Goal: Information Seeking & Learning: Learn about a topic

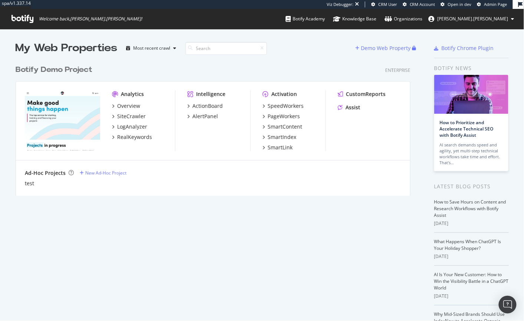
scroll to position [5, 5]
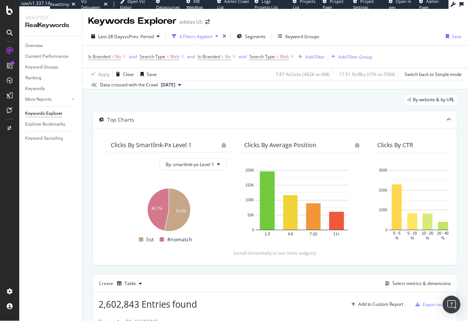
scroll to position [148, 0]
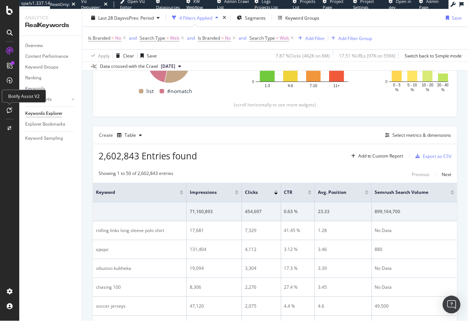
click at [11, 109] on icon at bounding box center [10, 110] width 6 height 6
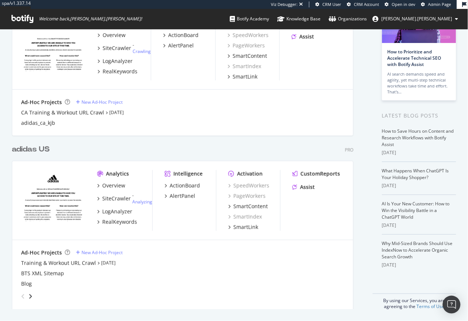
scroll to position [316, 458]
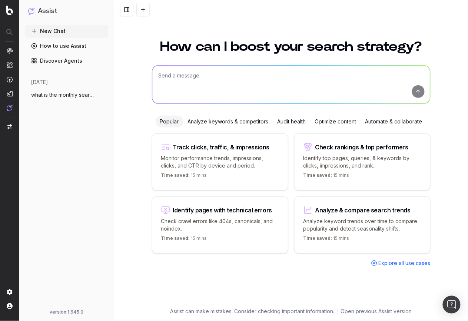
click at [82, 96] on span "what is the monthly search volume for th" at bounding box center [63, 94] width 65 height 7
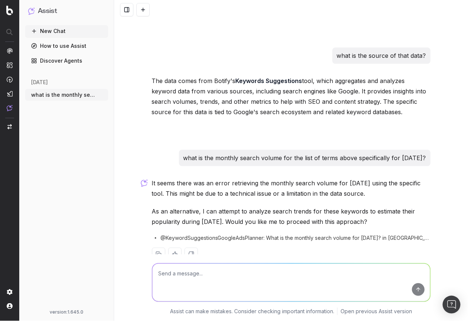
scroll to position [597, 0]
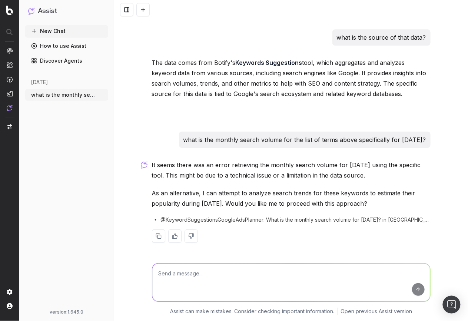
click at [191, 280] on textarea at bounding box center [291, 283] width 278 height 38
click at [192, 284] on textarea at bounding box center [291, 283] width 278 height 38
type textarea "yes"
click at [203, 271] on textarea at bounding box center [291, 283] width 278 height 38
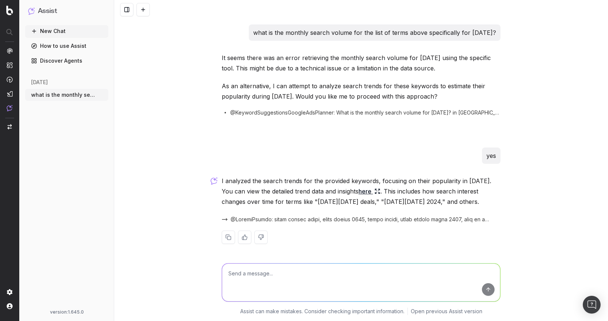
scroll to position [704, 0]
click at [381, 190] on link "here" at bounding box center [370, 192] width 22 height 10
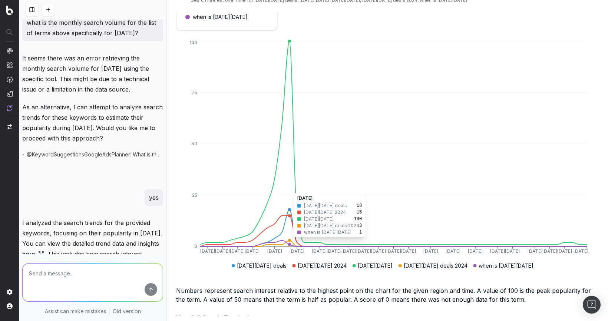
scroll to position [24, 0]
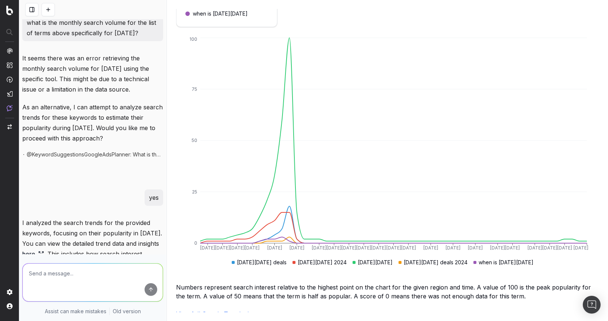
click at [234, 310] on link "View full Google Trends data" at bounding box center [216, 313] width 81 height 7
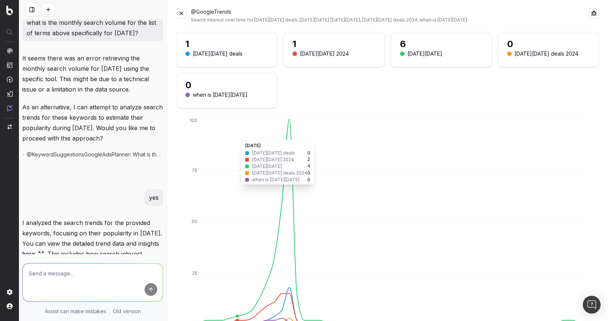
scroll to position [0, 0]
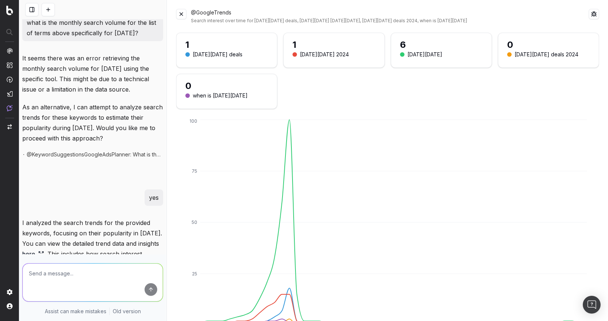
click at [180, 15] on button at bounding box center [181, 14] width 10 height 10
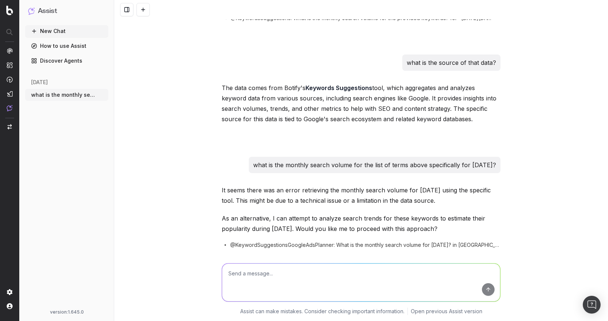
scroll to position [568, 0]
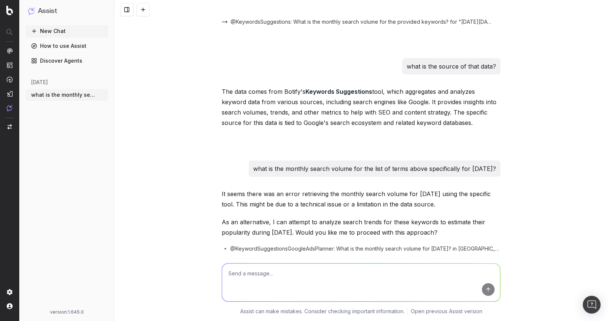
click at [266, 280] on textarea at bounding box center [361, 283] width 278 height 38
type textarea "H"
click at [238, 249] on span "@KeywordSuggestionsGoogleAdsPlanner: What is the monthly search volume for Nove…" at bounding box center [365, 248] width 270 height 7
drag, startPoint x: 238, startPoint y: 249, endPoint x: 277, endPoint y: 249, distance: 39.3
click at [277, 249] on span "@KeywordSuggestionsGoogleAdsPlanner: What is the monthly search volume for Nove…" at bounding box center [365, 248] width 270 height 7
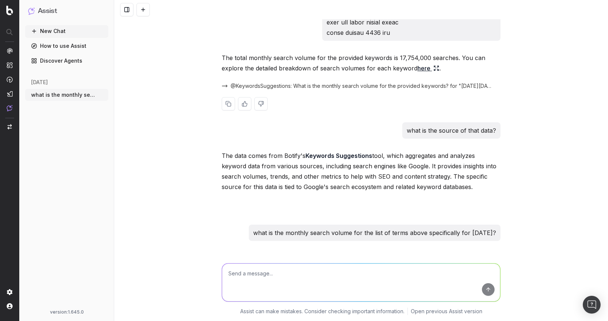
scroll to position [590, 0]
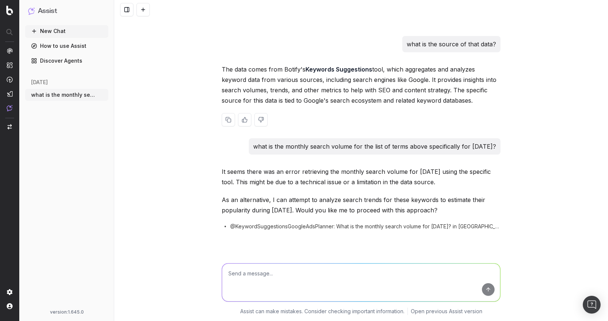
click at [291, 72] on p "The data comes from Botify's Keywords Suggestions tool, which aggregates and an…" at bounding box center [361, 85] width 279 height 42
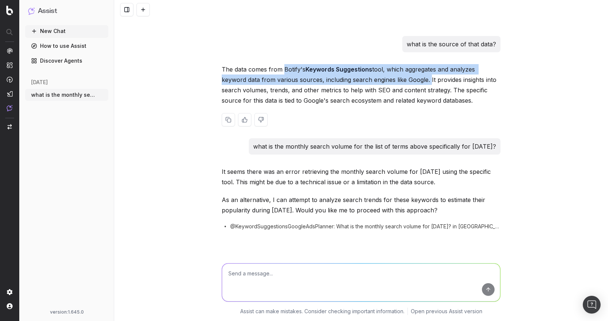
drag, startPoint x: 291, startPoint y: 72, endPoint x: 425, endPoint y: 82, distance: 134.2
click at [425, 82] on p "The data comes from Botify's Keywords Suggestions tool, which aggregates and an…" at bounding box center [361, 85] width 279 height 42
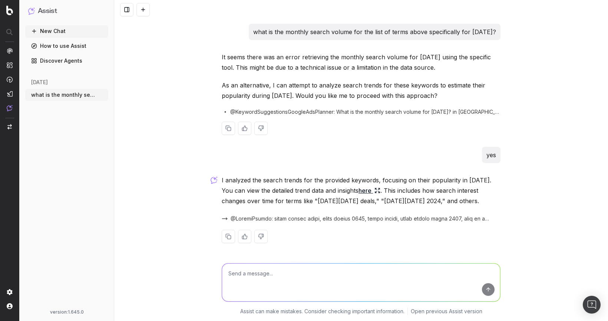
scroll to position [705, 0]
click at [259, 220] on span at bounding box center [361, 218] width 261 height 7
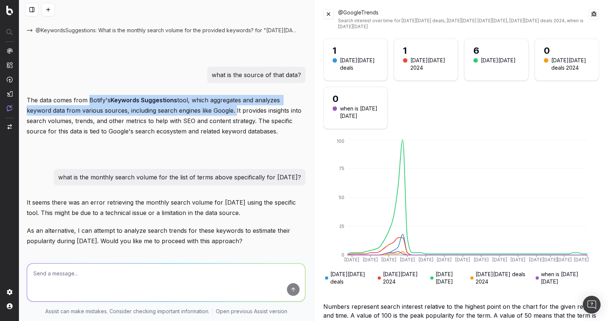
scroll to position [549, 0]
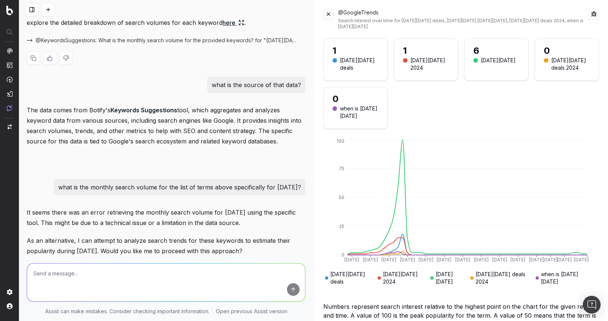
click at [223, 23] on link "here" at bounding box center [234, 22] width 22 height 10
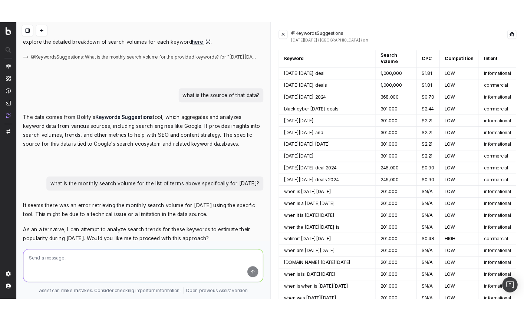
scroll to position [0, 0]
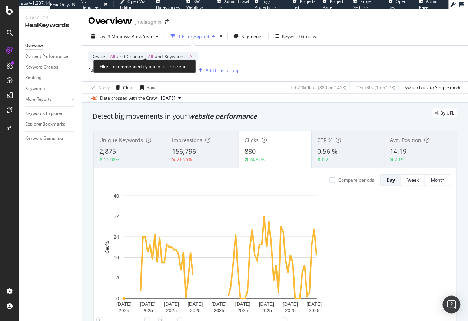
scroll to position [5, 0]
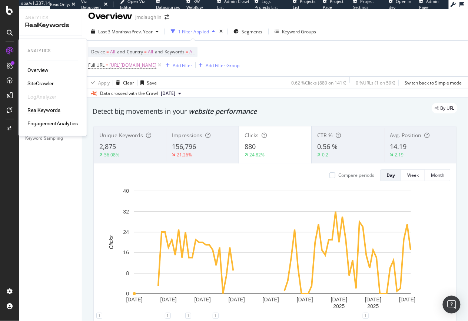
click at [45, 83] on div "SiteCrawler" at bounding box center [40, 83] width 26 height 7
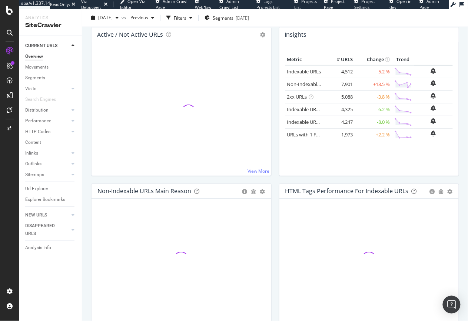
scroll to position [112, 0]
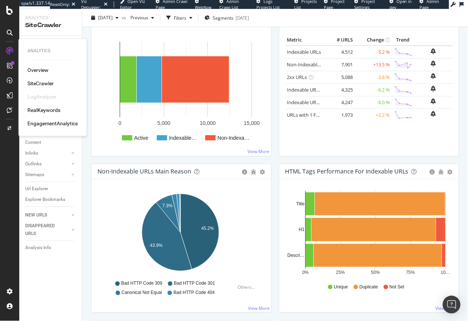
click at [40, 70] on div "Overview" at bounding box center [37, 69] width 21 height 7
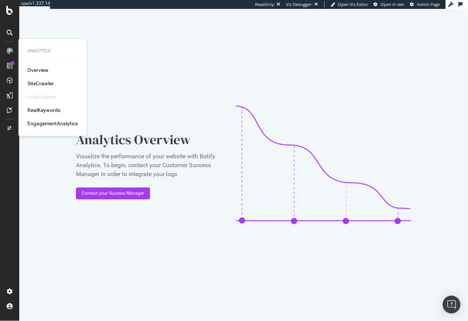
click at [43, 110] on div "RealKeywords" at bounding box center [43, 109] width 33 height 7
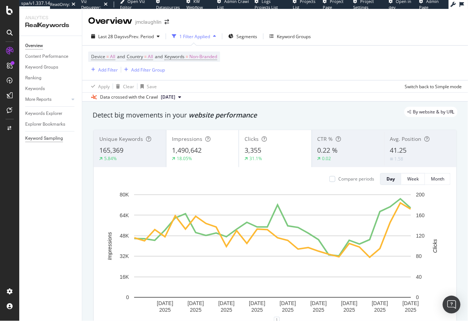
click at [50, 139] on div "Keyword Sampling" at bounding box center [44, 139] width 38 height 8
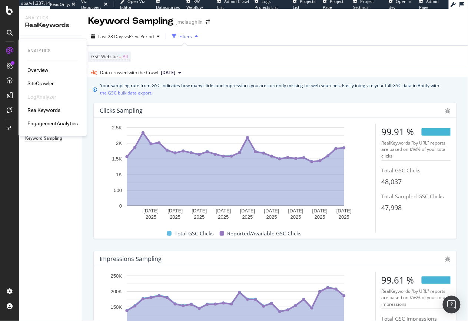
click at [48, 124] on div "EngagementAnalytics" at bounding box center [52, 123] width 50 height 7
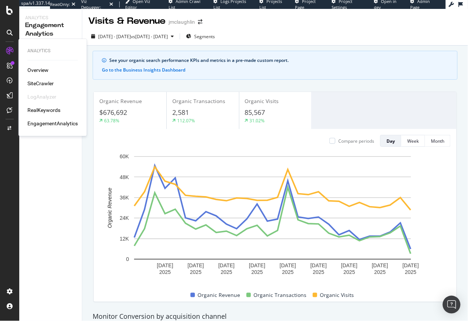
click at [45, 109] on div "RealKeywords" at bounding box center [43, 109] width 33 height 7
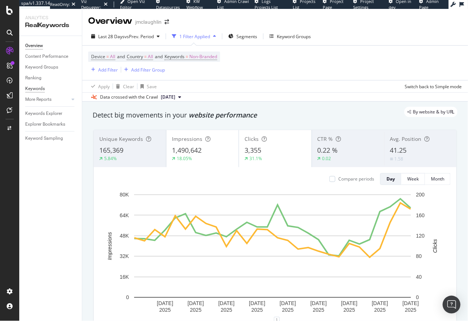
click at [37, 91] on div "Keywords" at bounding box center [35, 89] width 20 height 8
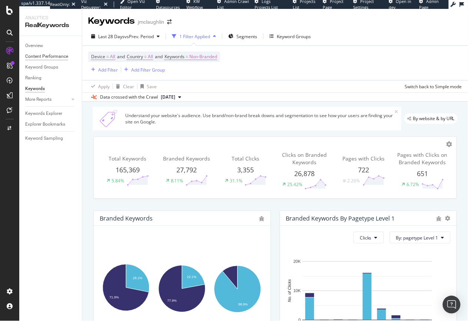
click at [49, 59] on div "Content Performance" at bounding box center [46, 57] width 43 height 8
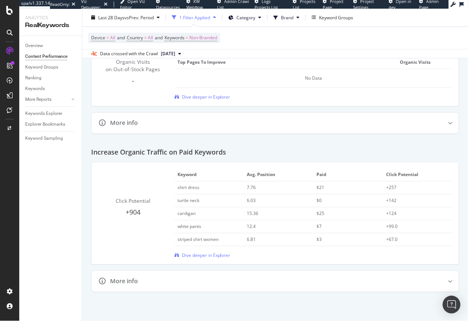
scroll to position [1175, 0]
click at [206, 256] on span "Dive deeper in Explorer" at bounding box center [206, 255] width 49 height 6
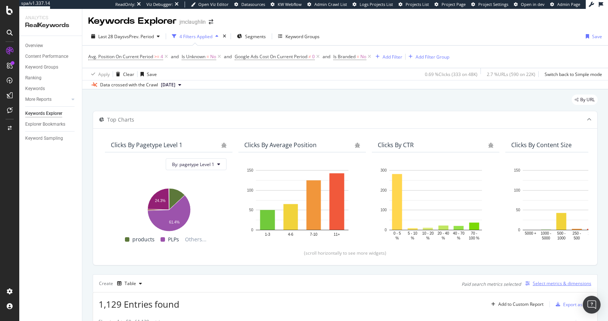
click at [468, 284] on div "Select metrics & dimensions" at bounding box center [562, 283] width 59 height 6
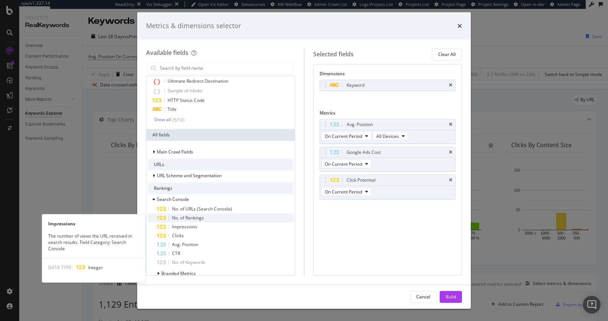
scroll to position [48, 0]
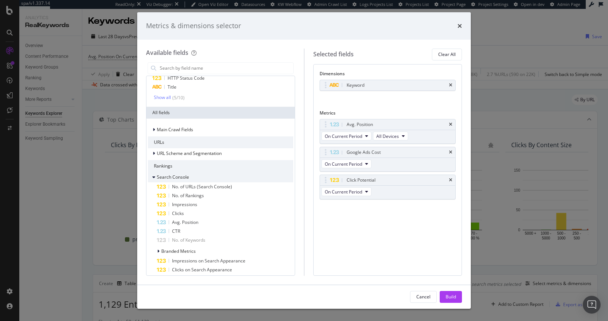
click at [151, 176] on div "Search Console" at bounding box center [168, 177] width 41 height 7
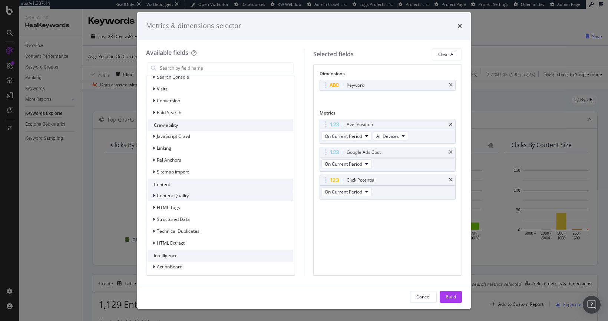
scroll to position [151, 0]
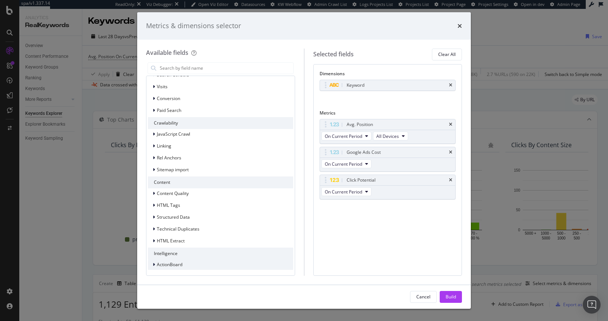
click at [155, 265] on div "modal" at bounding box center [154, 264] width 4 height 7
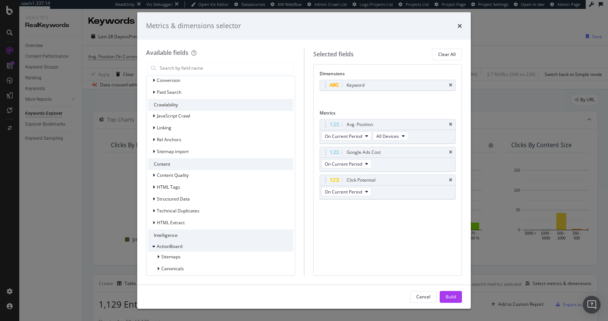
scroll to position [251, 0]
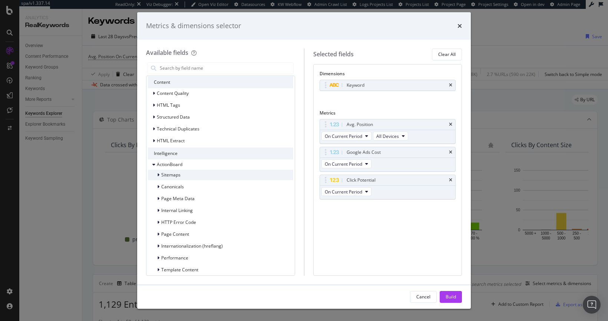
click at [157, 176] on icon "modal" at bounding box center [158, 175] width 2 height 4
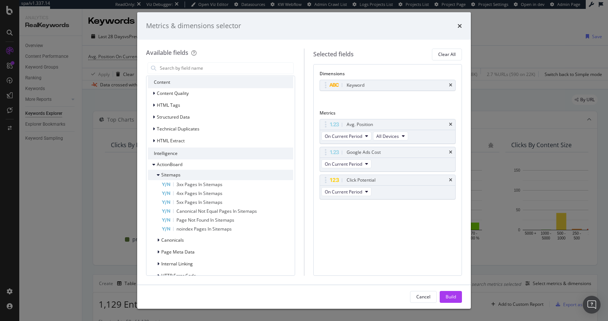
click at [157, 176] on icon "modal" at bounding box center [158, 175] width 3 height 4
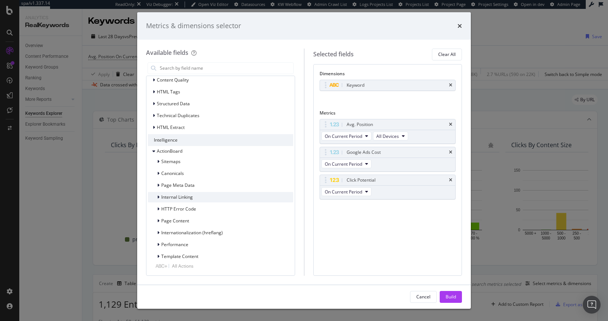
scroll to position [265, 0]
click at [160, 254] on div "modal" at bounding box center [159, 255] width 4 height 7
click at [160, 254] on icon "modal" at bounding box center [158, 256] width 3 height 4
click at [158, 221] on icon "modal" at bounding box center [158, 220] width 2 height 4
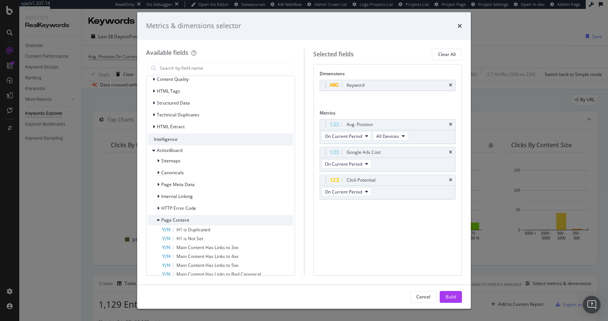
click at [158, 221] on icon "modal" at bounding box center [158, 220] width 3 height 4
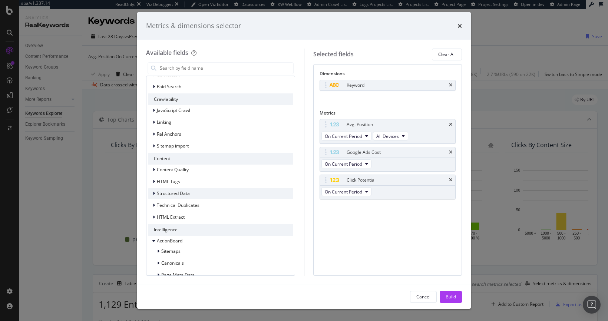
scroll to position [175, 0]
click at [155, 146] on div "modal" at bounding box center [154, 145] width 4 height 7
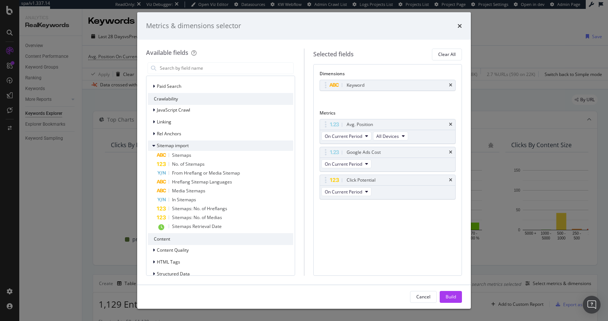
click at [155, 146] on div "modal" at bounding box center [154, 145] width 4 height 7
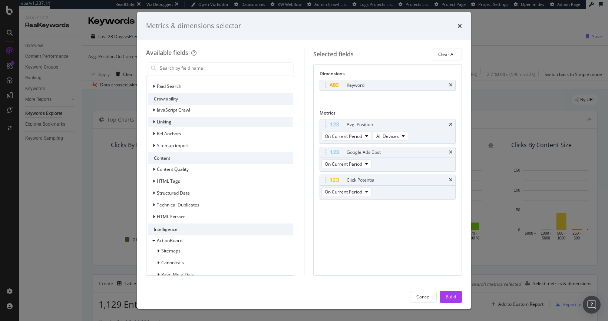
click at [156, 121] on div "modal" at bounding box center [154, 121] width 4 height 7
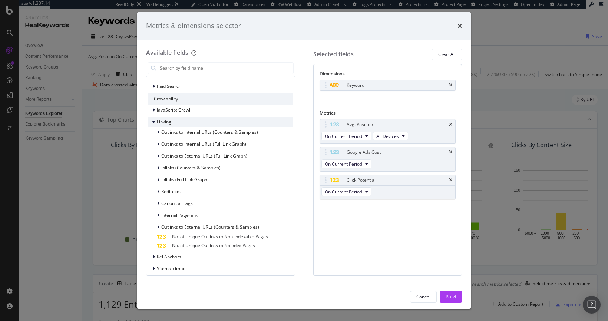
click at [156, 121] on div "modal" at bounding box center [154, 121] width 4 height 7
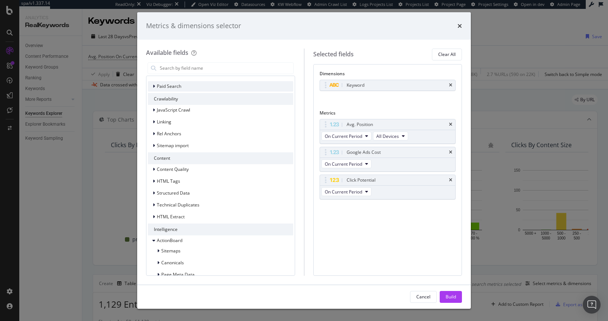
click at [153, 87] on icon "modal" at bounding box center [154, 86] width 2 height 4
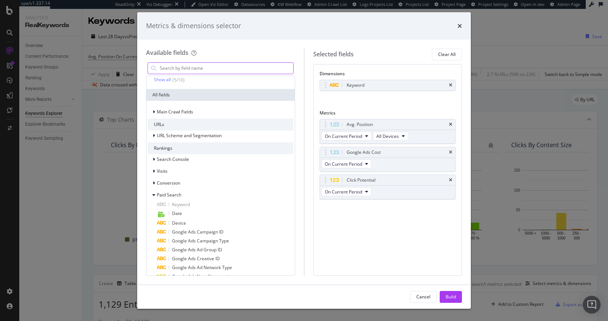
scroll to position [0, 0]
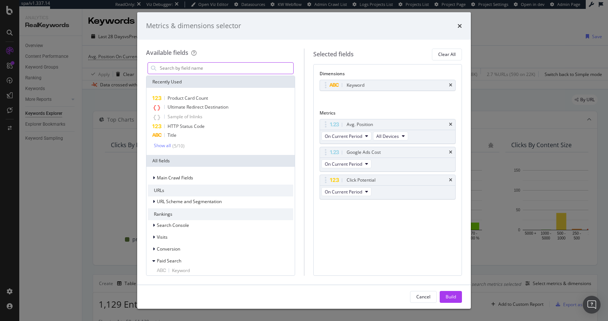
click at [209, 66] on input "modal" at bounding box center [226, 68] width 134 height 11
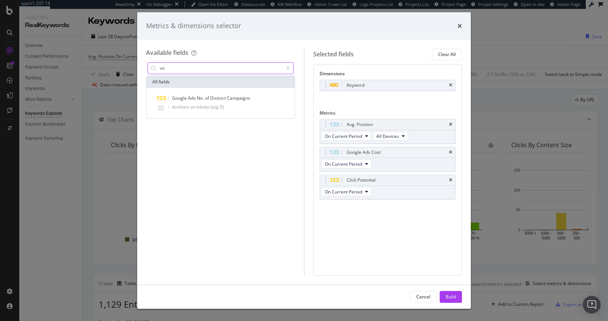
type input "v"
type input "s"
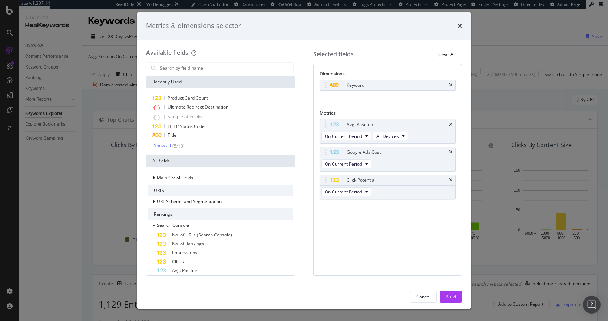
click at [165, 147] on div "Show all" at bounding box center [162, 145] width 17 height 5
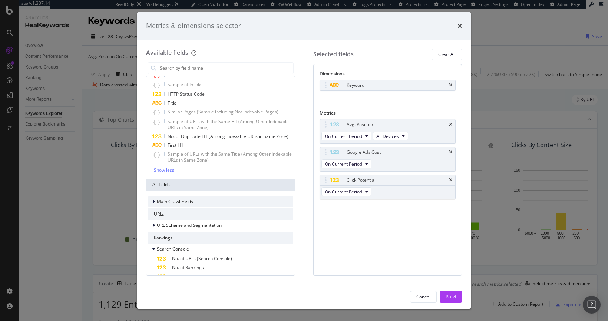
scroll to position [33, 0]
click at [170, 204] on span "Main Crawl Fields" at bounding box center [175, 201] width 36 height 6
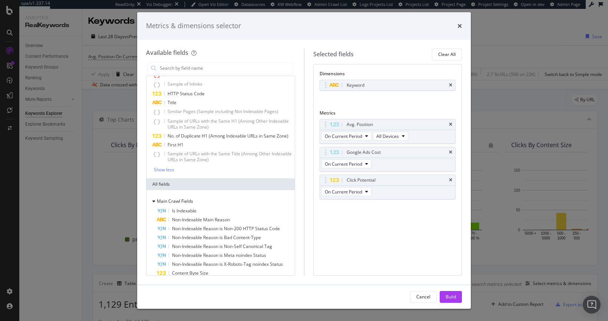
click at [73, 206] on div "Metrics & dimensions selector Available fields Recently Used Product Card Count…" at bounding box center [304, 160] width 608 height 321
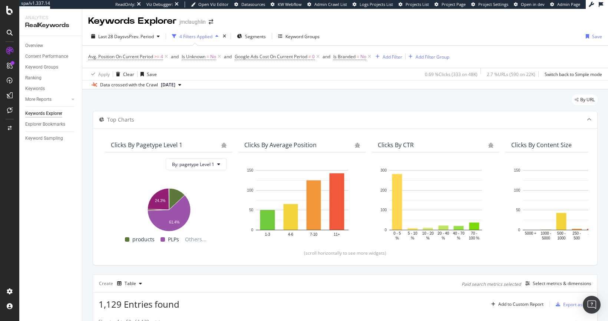
click at [47, 114] on div "Keywords Explorer" at bounding box center [43, 114] width 37 height 8
